Goal: Task Accomplishment & Management: Use online tool/utility

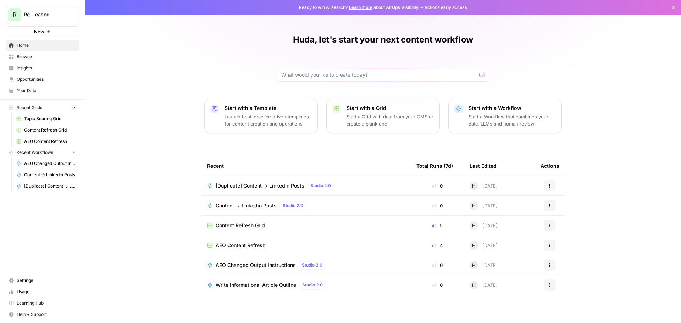
click at [67, 155] on button "Recent Workflows" at bounding box center [42, 152] width 73 height 11
click at [35, 60] on link "Browse" at bounding box center [42, 56] width 73 height 11
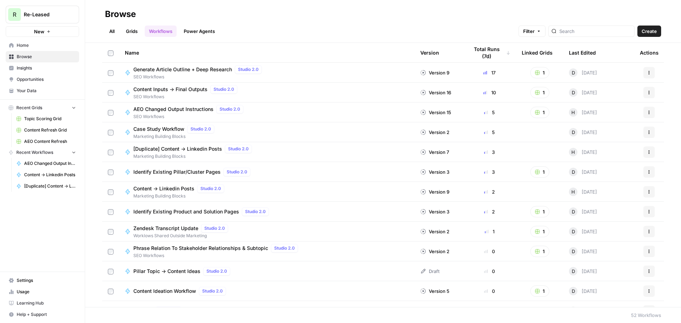
click at [136, 34] on link "Grids" at bounding box center [132, 31] width 20 height 11
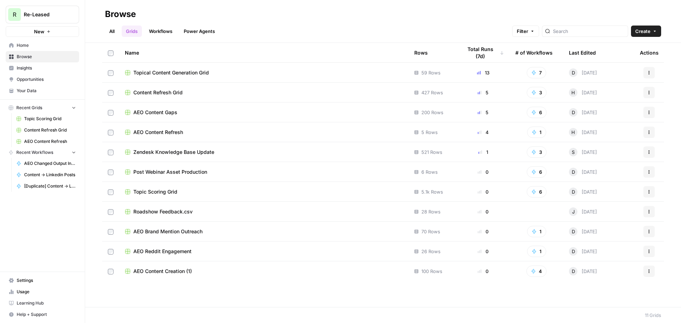
click at [169, 74] on span "Topical Content Generation Grid" at bounding box center [171, 72] width 76 height 7
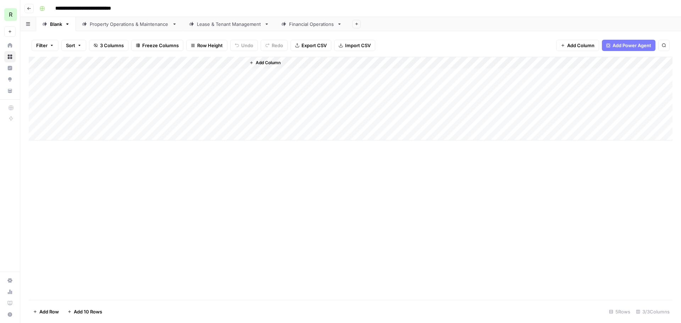
click at [305, 20] on link "Financial Operations" at bounding box center [311, 24] width 73 height 14
click at [267, 111] on div "Add Column" at bounding box center [350, 165] width 643 height 216
click at [230, 113] on div "Add Column" at bounding box center [350, 165] width 643 height 216
click at [135, 179] on div "Add Column" at bounding box center [350, 165] width 643 height 216
click at [117, 171] on div "Add Column" at bounding box center [350, 165] width 643 height 216
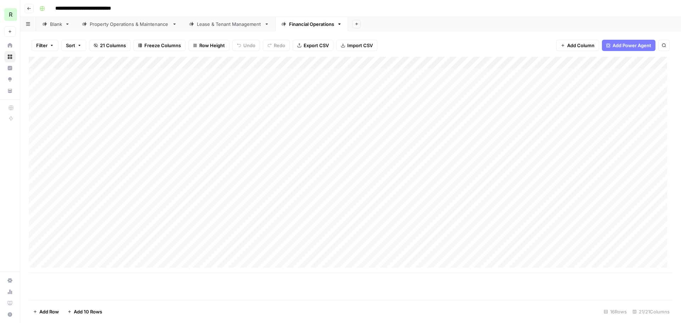
click at [173, 244] on div "Add Column" at bounding box center [350, 165] width 643 height 216
